Goal: Check status: Check status

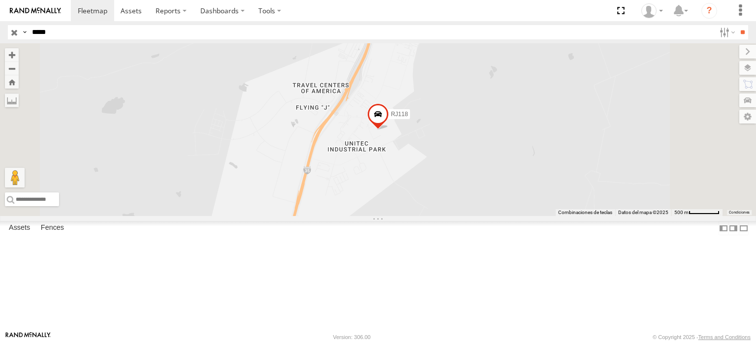
click at [14, 30] on input "button" at bounding box center [14, 32] width 13 height 14
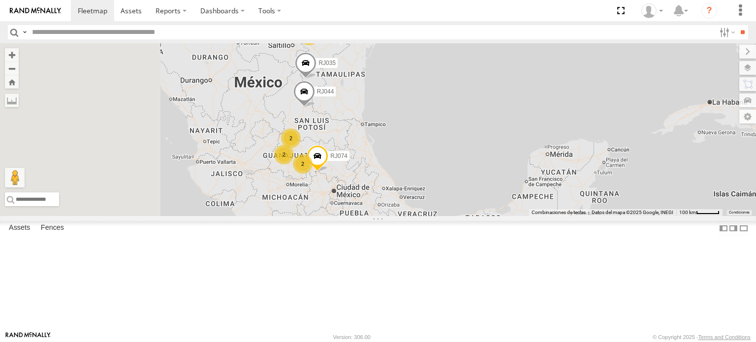
drag, startPoint x: 390, startPoint y: 218, endPoint x: 471, endPoint y: 118, distance: 129.1
click at [471, 118] on div "RJ073 RJ098 RJ060 79 2 2 2 RJ074 2 RJ035 RJ044 2 3 2 RJ019 RJ104" at bounding box center [378, 129] width 756 height 173
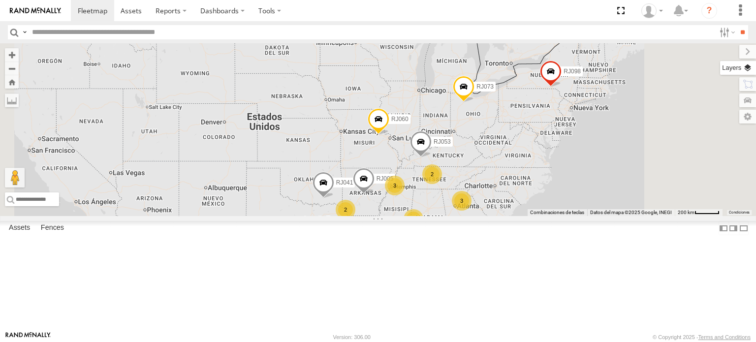
click at [745, 67] on label at bounding box center [738, 68] width 36 height 14
click at [723, 54] on label at bounding box center [739, 52] width 33 height 14
click at [750, 68] on label at bounding box center [738, 68] width 36 height 14
click at [0, 0] on div "Basemaps" at bounding box center [0, 0] width 0 height 0
click at [0, 0] on label at bounding box center [0, 0] width 0 height 0
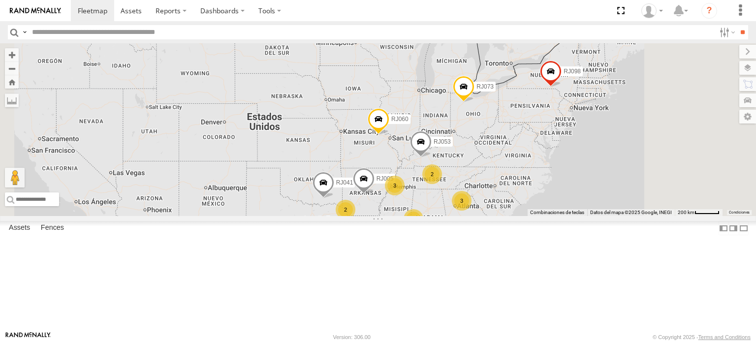
click at [0, 0] on span "Satellite + Roadmap" at bounding box center [0, 0] width 0 height 0
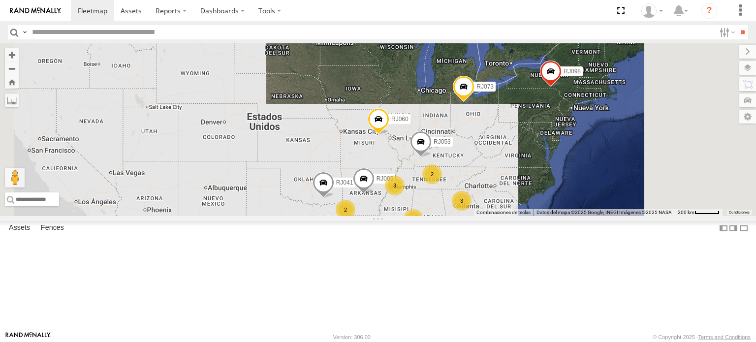
click at [0, 0] on label at bounding box center [0, 0] width 0 height 0
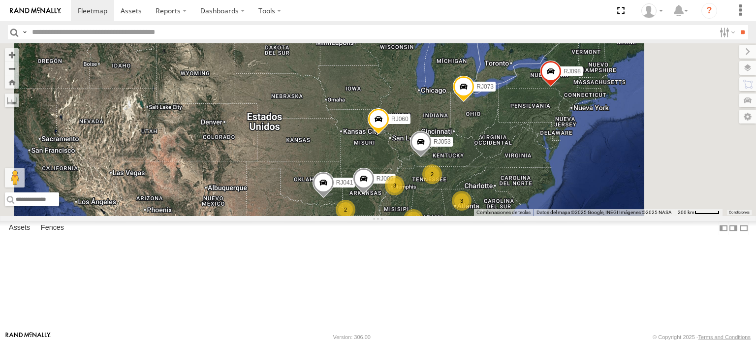
click at [0, 0] on span "Traffic" at bounding box center [0, 0] width 0 height 0
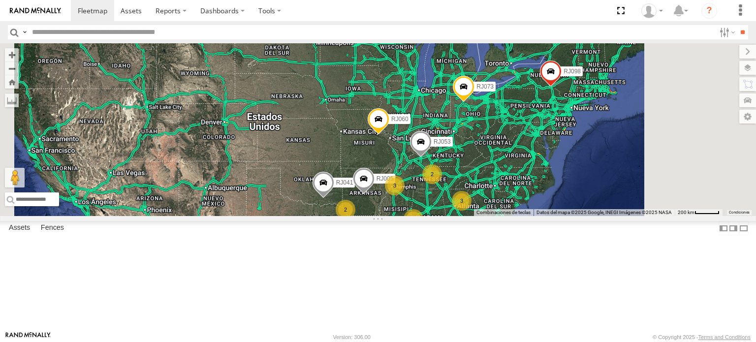
click at [468, 156] on div "RJ098 RJ073 RJ060 79 RJ053 3 2 3 3 RJ041 2 2 2 2 RJ019 RJ005 RJ104" at bounding box center [378, 129] width 756 height 173
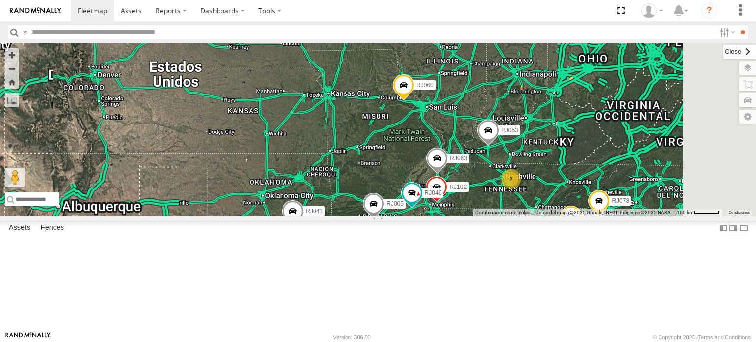
click at [723, 52] on label at bounding box center [739, 52] width 33 height 14
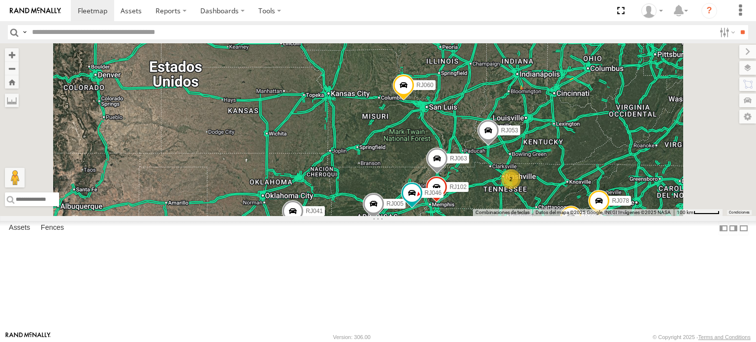
drag, startPoint x: 499, startPoint y: 178, endPoint x: 491, endPoint y: 181, distance: 8.6
click at [491, 181] on div "RJ098 RJ073 RJ060 RJ053 RJ041 RJ019 RJ005 RJ104 2 2 RJ014 RJ102 RJ078 2 2 RJ046…" at bounding box center [378, 129] width 756 height 173
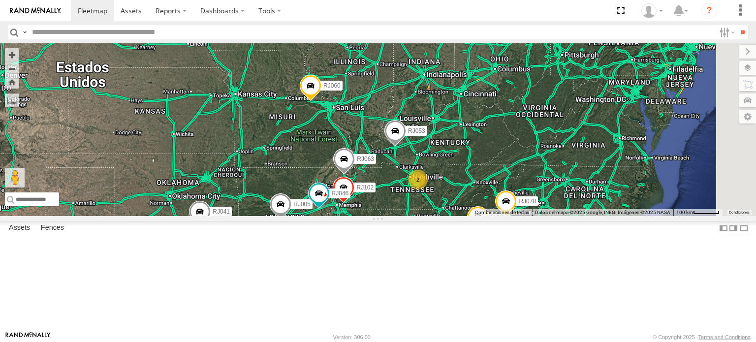
drag, startPoint x: 510, startPoint y: 205, endPoint x: 539, endPoint y: 136, distance: 74.9
click at [537, 137] on div "RJ098 RJ073 RJ060 RJ053 RJ041 RJ019 RJ005 RJ104 2 2 RJ014 RJ102 RJ078 2 2 RJ046…" at bounding box center [378, 129] width 756 height 173
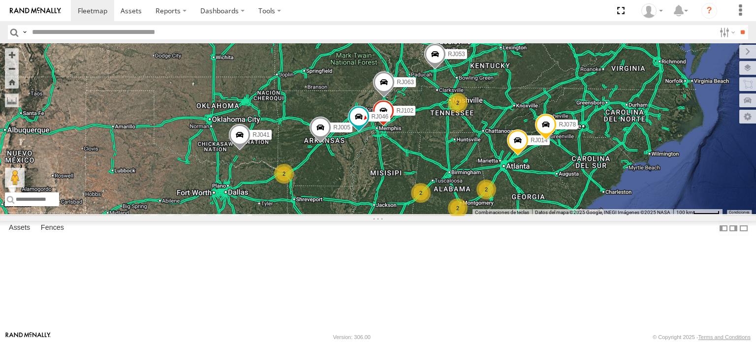
drag, startPoint x: 486, startPoint y: 194, endPoint x: 521, endPoint y: 160, distance: 49.8
click at [508, 168] on div "RJ098 RJ073 RJ060 RJ053 RJ041 RJ019 RJ005 RJ104 2 2 RJ014 RJ102 RJ078 2 2 RJ046…" at bounding box center [378, 129] width 756 height 173
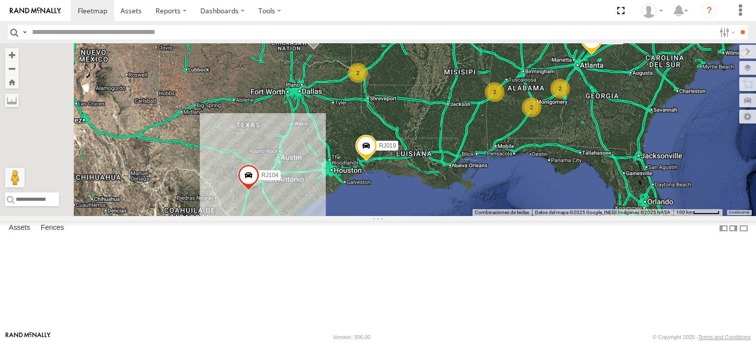
drag, startPoint x: 476, startPoint y: 212, endPoint x: 484, endPoint y: 191, distance: 22.1
click at [377, 161] on span at bounding box center [366, 147] width 22 height 27
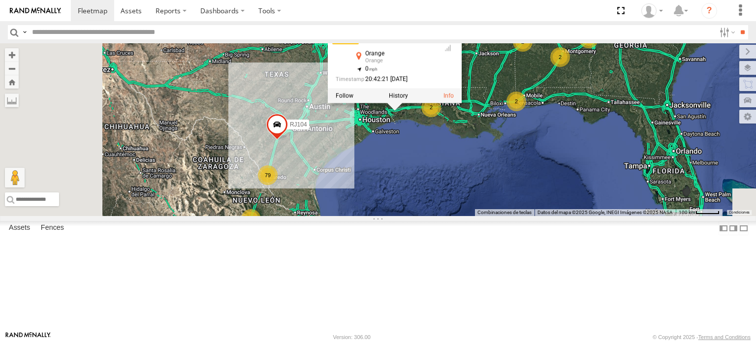
drag, startPoint x: 435, startPoint y: 220, endPoint x: 458, endPoint y: 191, distance: 36.5
click at [458, 191] on div "RJ098 RJ073 RJ060 RJ053 RJ041 RJ019 RJ005 RJ104 2 2 RJ014 RJ102 RJ078 2 2 RJ046…" at bounding box center [378, 129] width 756 height 173
